Goal: Check status: Check status

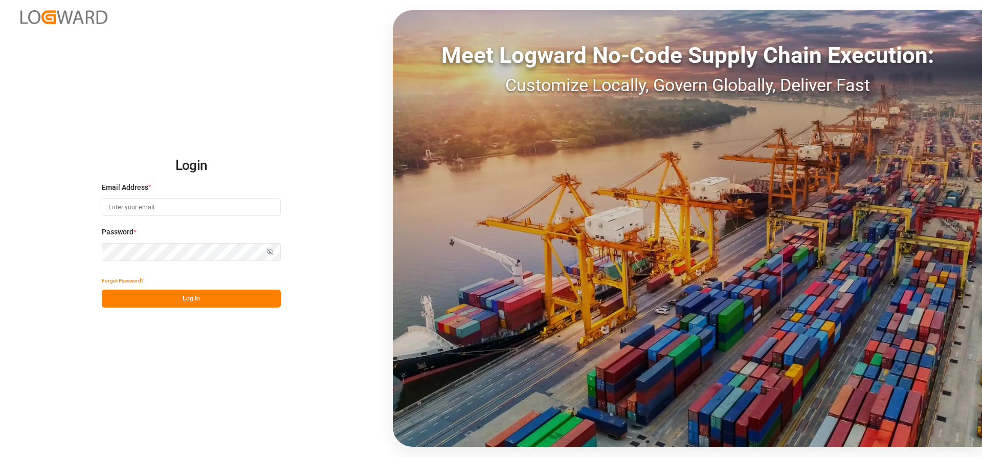
type input "[PERSON_NAME][EMAIL_ADDRESS][DATE][DOMAIN_NAME]"
click at [144, 299] on button "Log In" at bounding box center [191, 298] width 179 height 18
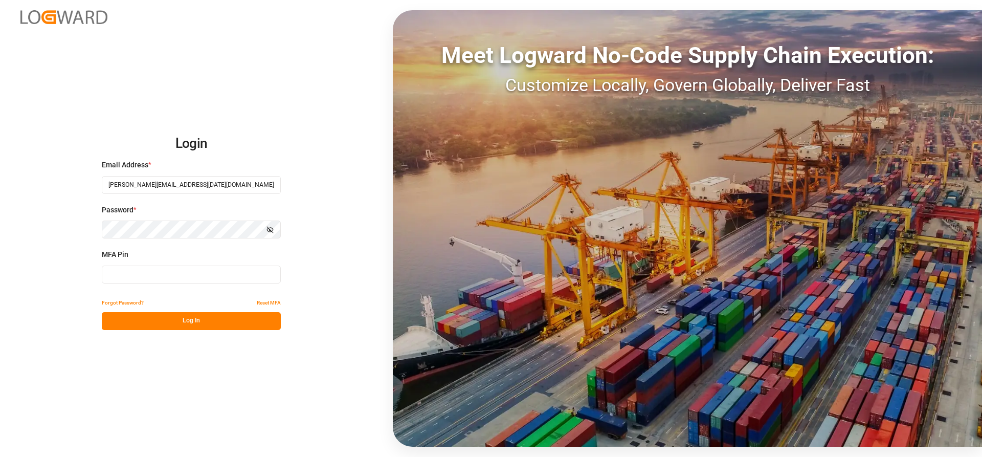
click at [137, 278] on input at bounding box center [191, 274] width 179 height 18
click at [137, 269] on input at bounding box center [191, 274] width 179 height 18
type input "459702"
click at [145, 322] on button "Log In" at bounding box center [191, 321] width 179 height 18
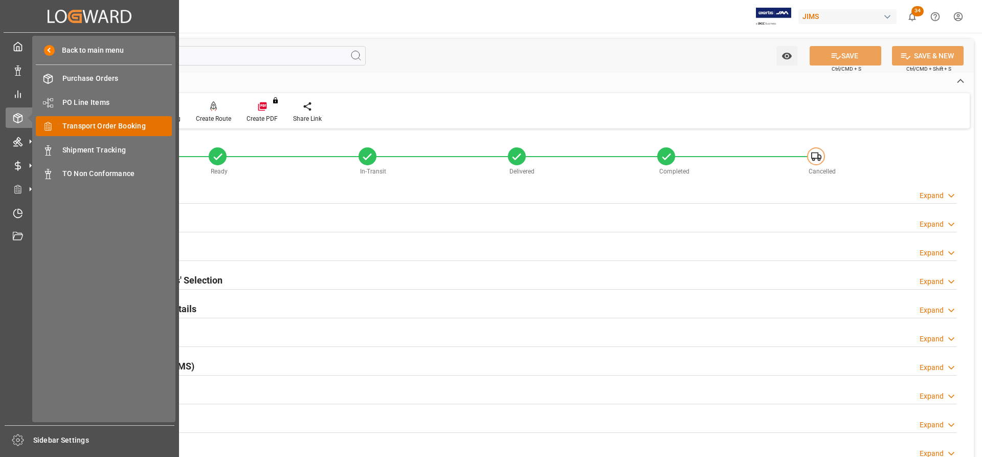
click at [121, 128] on span "Transport Order Booking" at bounding box center [117, 126] width 110 height 11
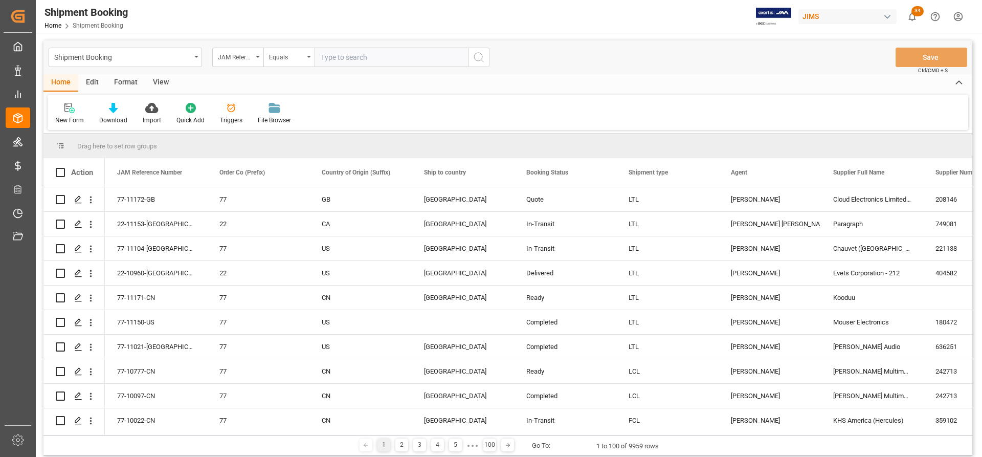
drag, startPoint x: 359, startPoint y: 60, endPoint x: 340, endPoint y: 59, distance: 19.0
click at [340, 59] on input "text" at bounding box center [391, 57] width 153 height 19
paste input "77-10391-CN"
type input "77-10391-CN"
click at [472, 58] on button "search button" at bounding box center [478, 57] width 21 height 19
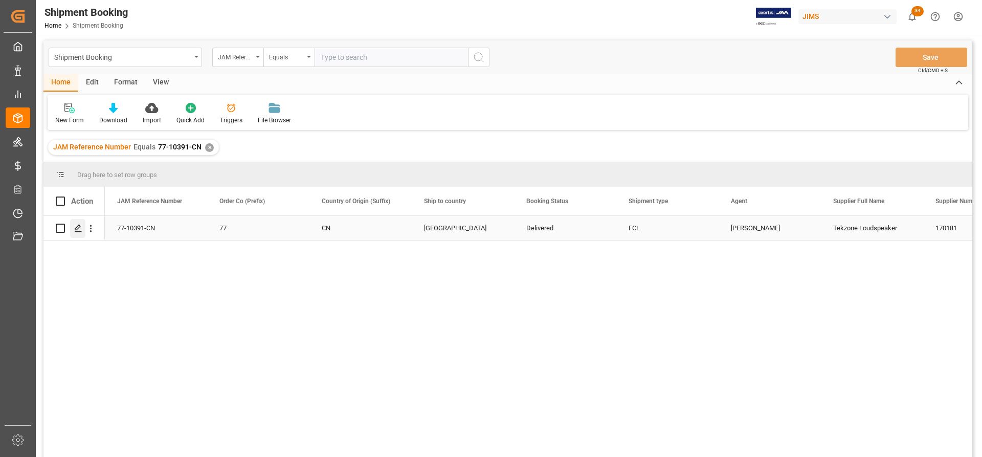
click at [75, 228] on icon "Press SPACE to select this row." at bounding box center [78, 228] width 8 height 8
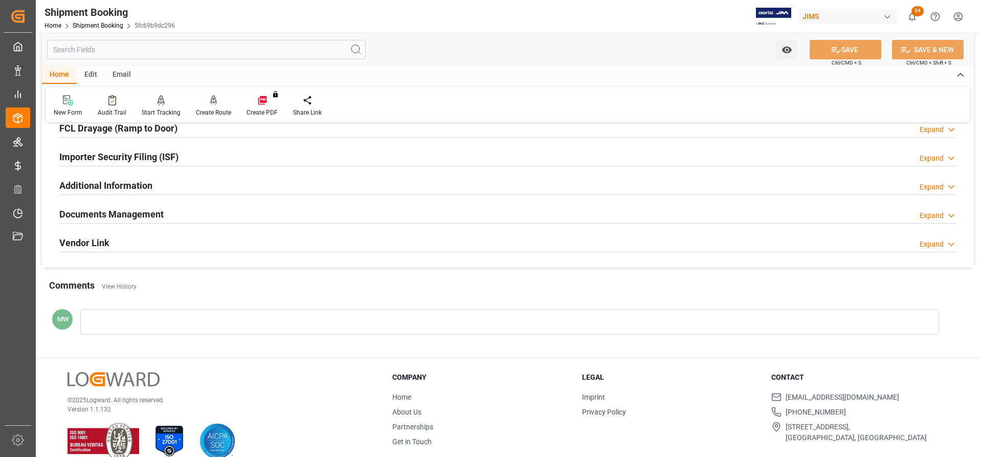
scroll to position [311, 0]
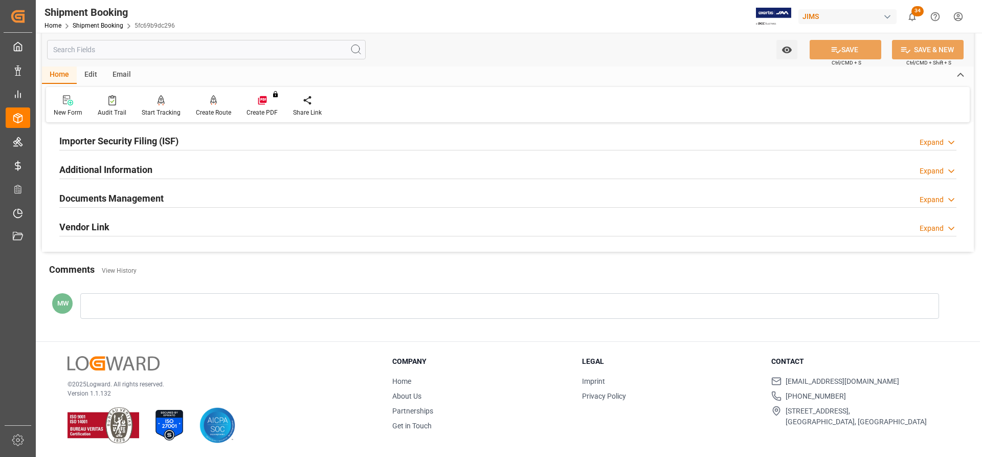
click at [97, 194] on h2 "Documents Management" at bounding box center [111, 198] width 104 height 14
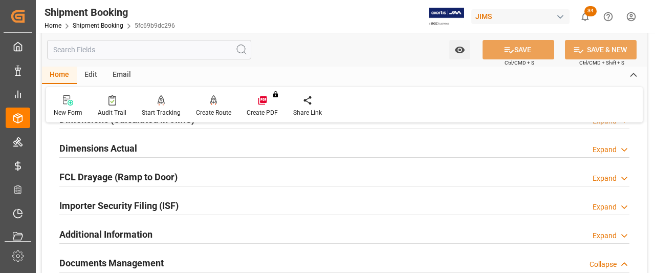
scroll to position [209, 0]
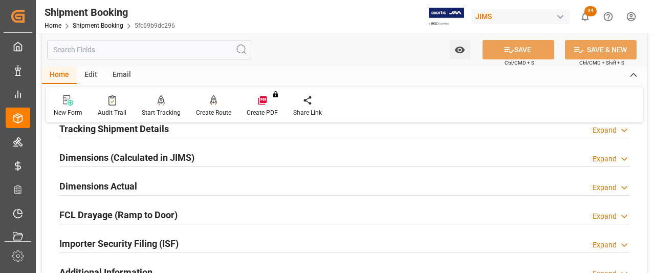
click at [100, 132] on h2 "Tracking Shipment Details" at bounding box center [113, 129] width 109 height 14
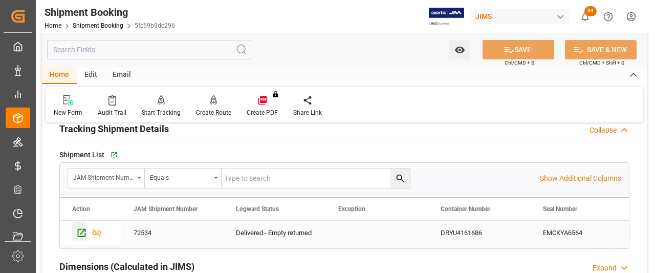
click at [82, 233] on icon "Press SPACE to select this row." at bounding box center [81, 232] width 11 height 11
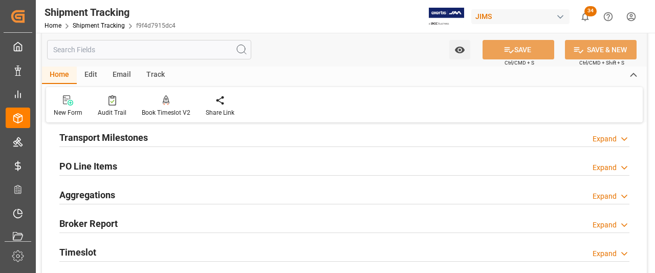
scroll to position [102, 0]
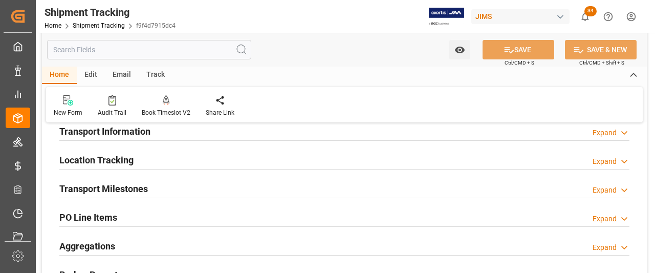
click at [147, 192] on h2 "Transport Milestones" at bounding box center [103, 189] width 88 height 14
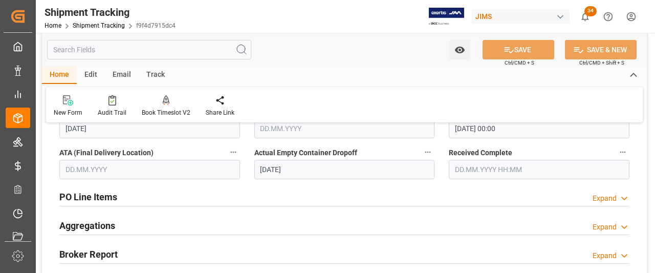
scroll to position [358, 0]
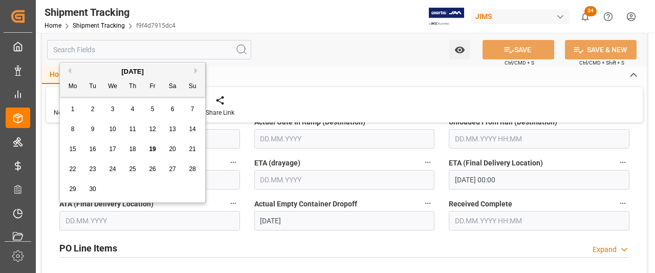
click at [95, 218] on input "text" at bounding box center [149, 220] width 181 height 19
click at [117, 147] on div "17" at bounding box center [112, 149] width 13 height 12
type input "[DATE]"
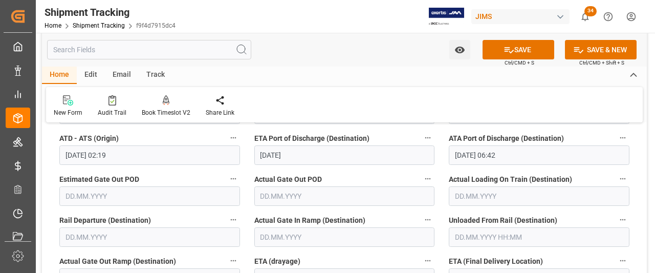
scroll to position [256, 0]
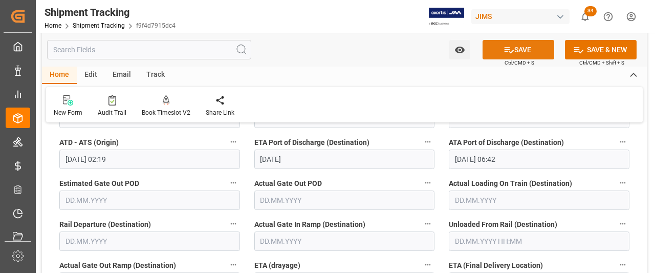
click at [503, 51] on icon at bounding box center [508, 49] width 11 height 11
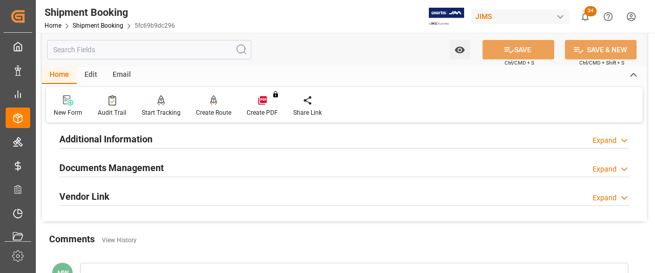
scroll to position [358, 0]
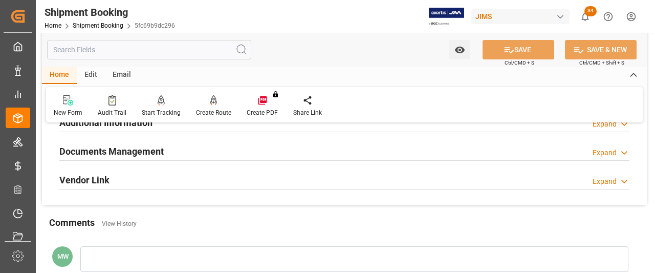
drag, startPoint x: 134, startPoint y: 150, endPoint x: 140, endPoint y: 151, distance: 5.7
click at [135, 149] on h2 "Documents Management" at bounding box center [111, 151] width 104 height 14
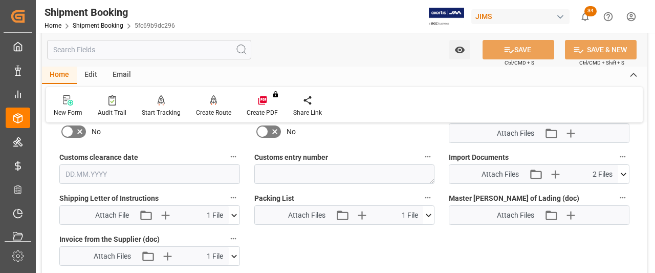
scroll to position [511, 0]
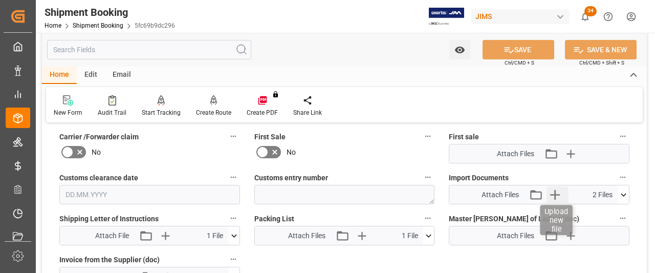
click at [554, 192] on icon "button" at bounding box center [555, 195] width 10 height 10
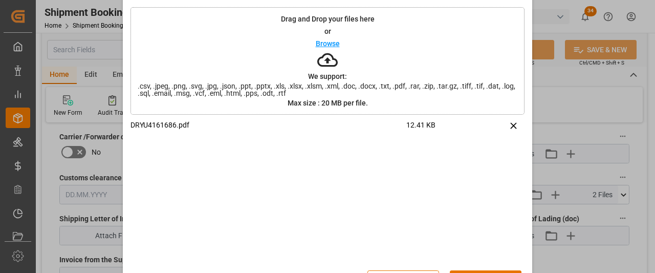
scroll to position [71, 0]
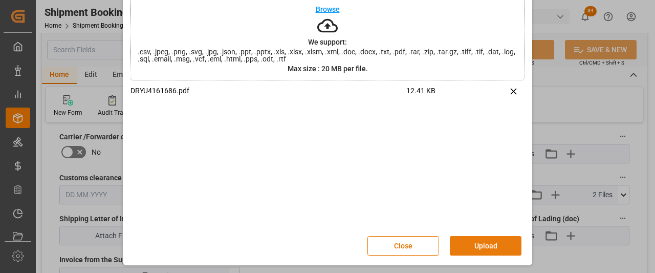
click at [492, 242] on button "Upload" at bounding box center [486, 245] width 72 height 19
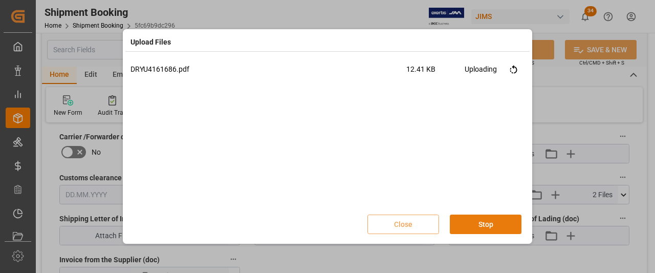
scroll to position [0, 0]
click at [484, 226] on button "Done" at bounding box center [486, 223] width 72 height 19
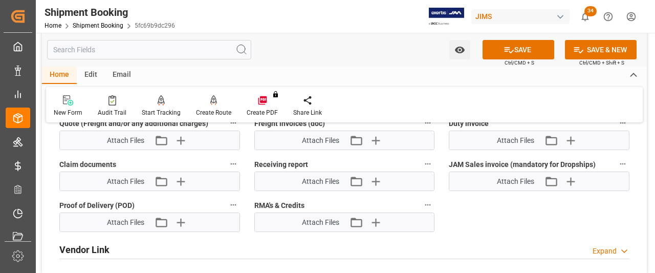
scroll to position [767, 0]
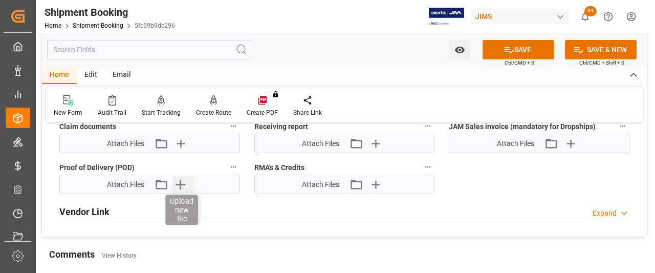
click at [174, 182] on icon "button" at bounding box center [180, 184] width 16 height 16
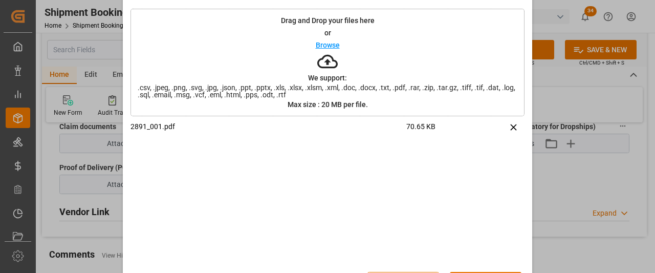
scroll to position [71, 0]
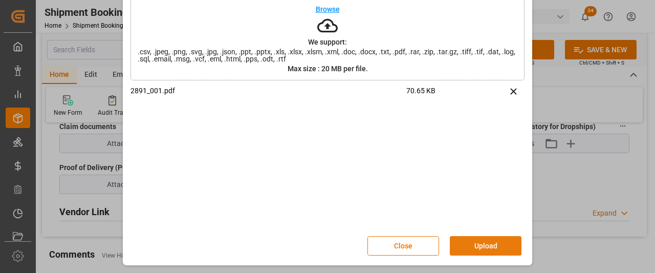
click at [479, 246] on button "Upload" at bounding box center [486, 245] width 72 height 19
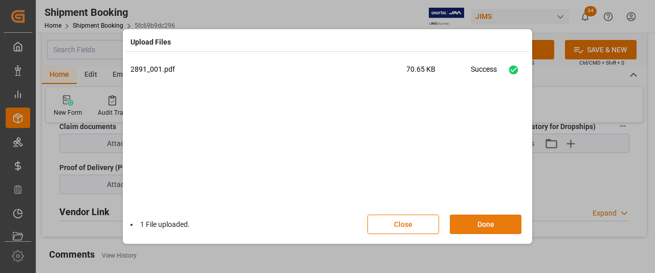
click at [487, 226] on button "Done" at bounding box center [486, 223] width 72 height 19
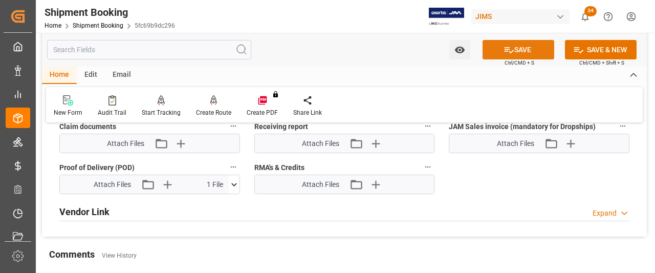
click at [527, 55] on button "SAVE" at bounding box center [518, 49] width 72 height 19
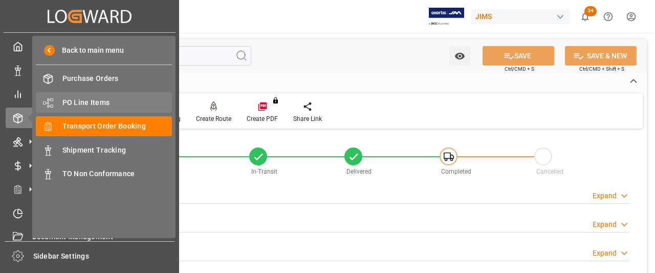
click at [92, 103] on span "PO Line Items" at bounding box center [117, 102] width 110 height 11
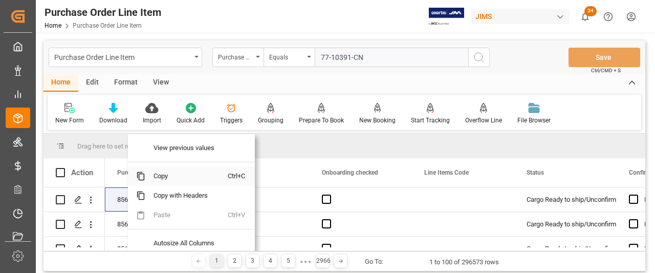
click at [155, 174] on span "Copy" at bounding box center [186, 175] width 82 height 19
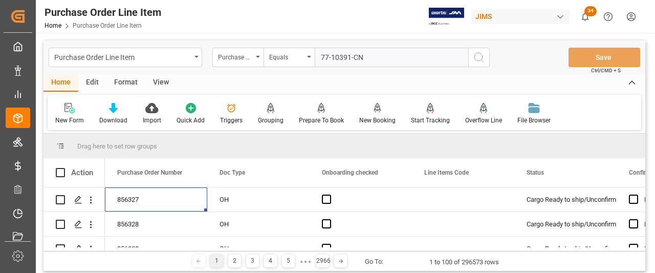
click at [369, 50] on input "77-10391-CN" at bounding box center [391, 57] width 153 height 19
drag, startPoint x: 376, startPoint y: 54, endPoint x: 310, endPoint y: 54, distance: 66.0
click at [310, 54] on div "Purchase Order Number Equals 77-10391-CN" at bounding box center [350, 57] width 277 height 19
paste input "856327"
type input "856327"
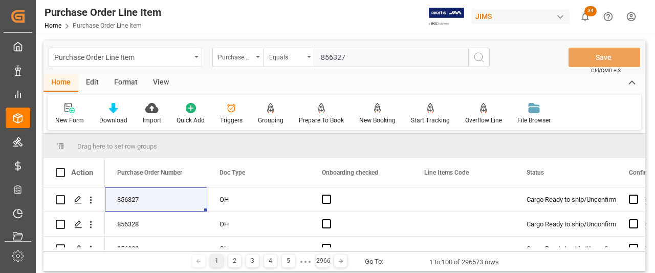
click at [482, 58] on circle "search button" at bounding box center [478, 57] width 8 height 8
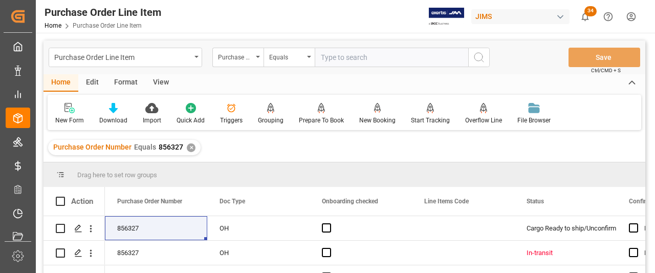
click at [163, 81] on div "View" at bounding box center [160, 82] width 31 height 17
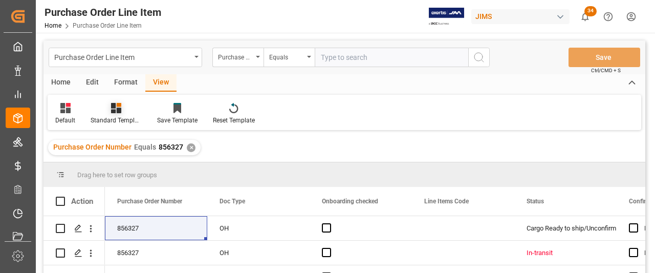
click at [104, 122] on div "Standard Templates" at bounding box center [116, 120] width 51 height 9
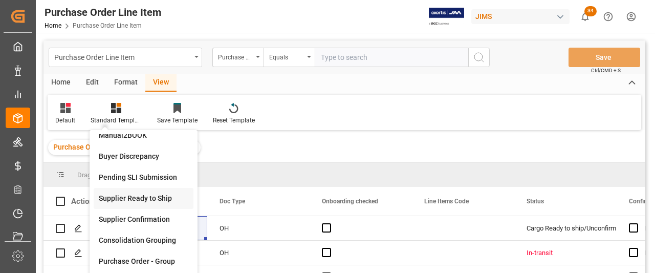
scroll to position [102, 0]
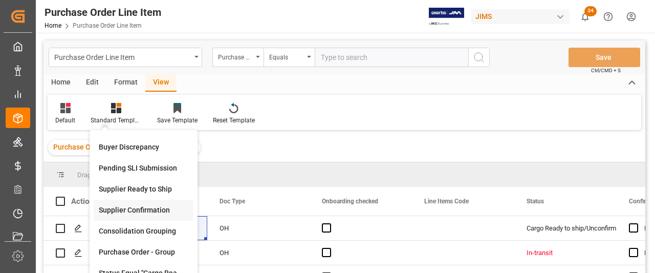
click at [131, 210] on div "Supplier Confirmation" at bounding box center [144, 210] width 90 height 11
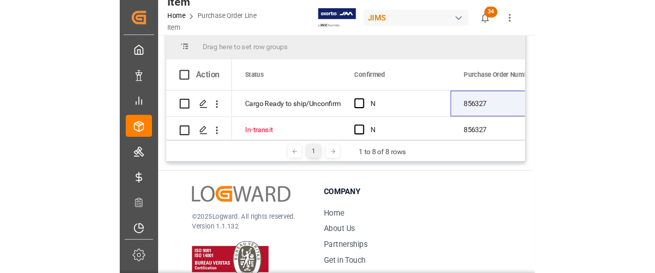
scroll to position [153, 0]
